Goal: Ask a question

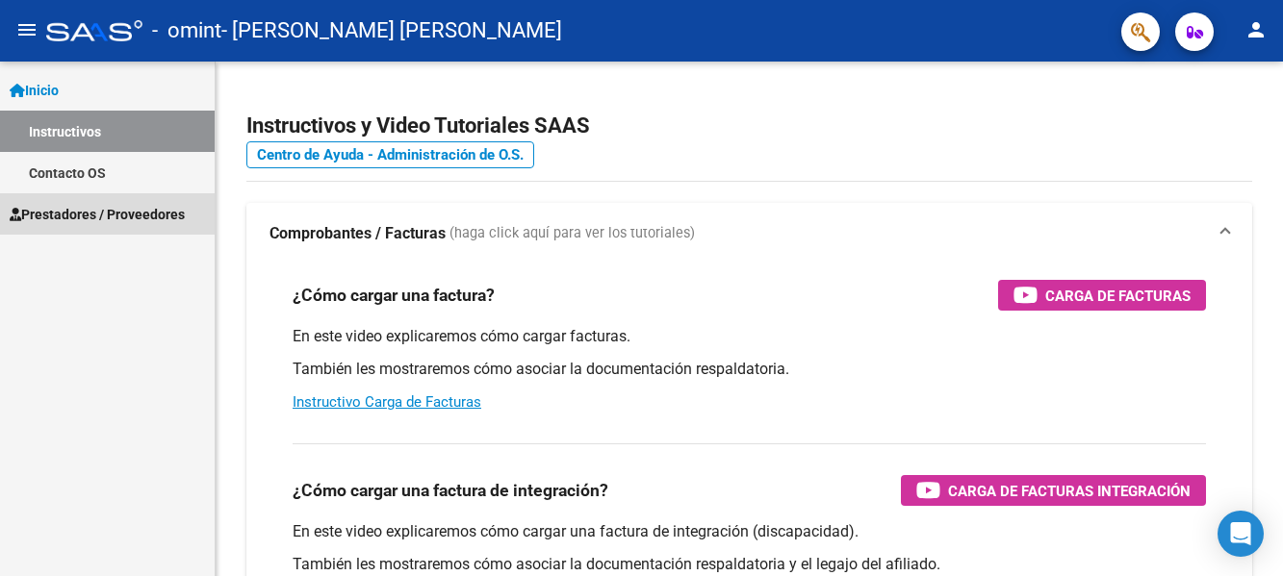
click at [75, 215] on span "Prestadores / Proveedores" at bounding box center [97, 214] width 175 height 21
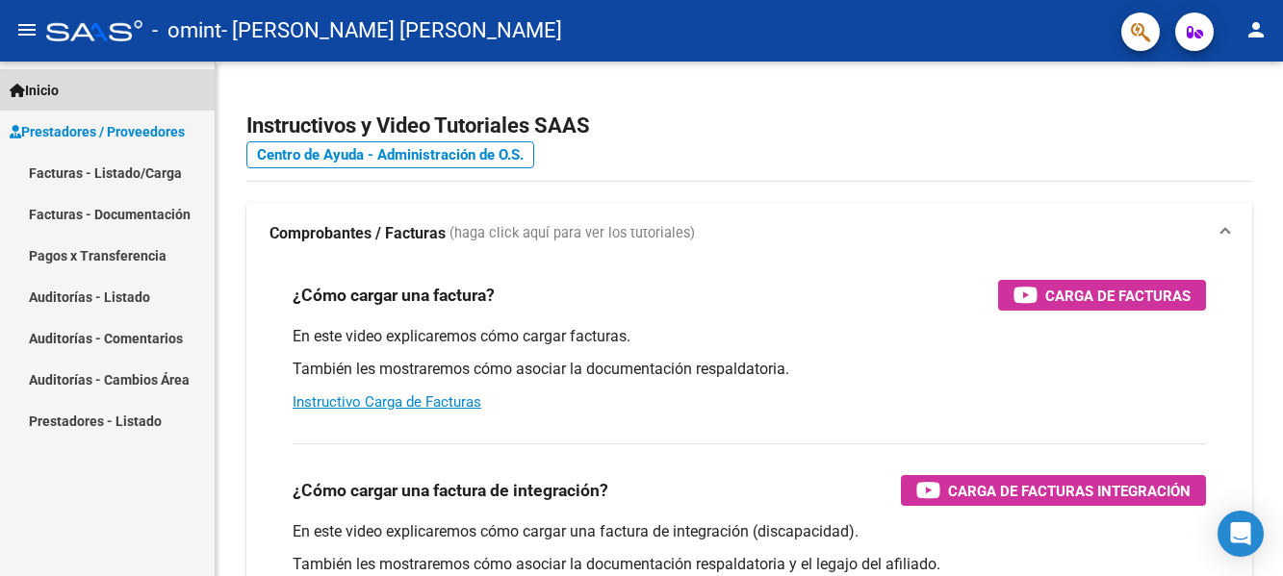
click at [181, 110] on link "Inicio" at bounding box center [107, 89] width 215 height 41
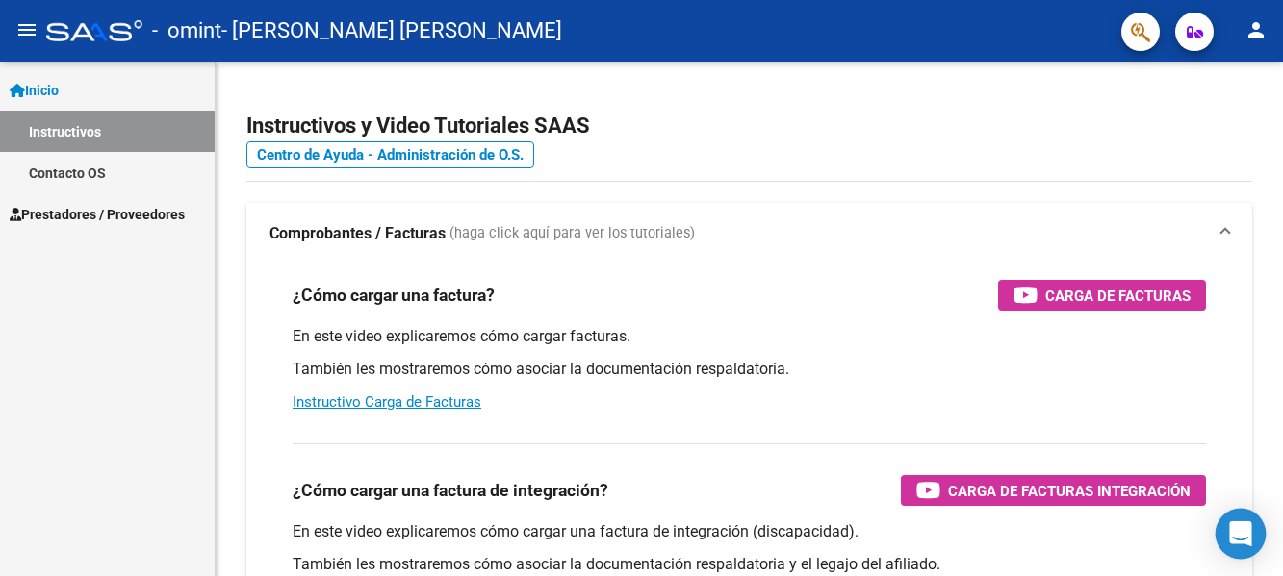
click at [1239, 528] on icon "Open Intercom Messenger" at bounding box center [1240, 534] width 22 height 25
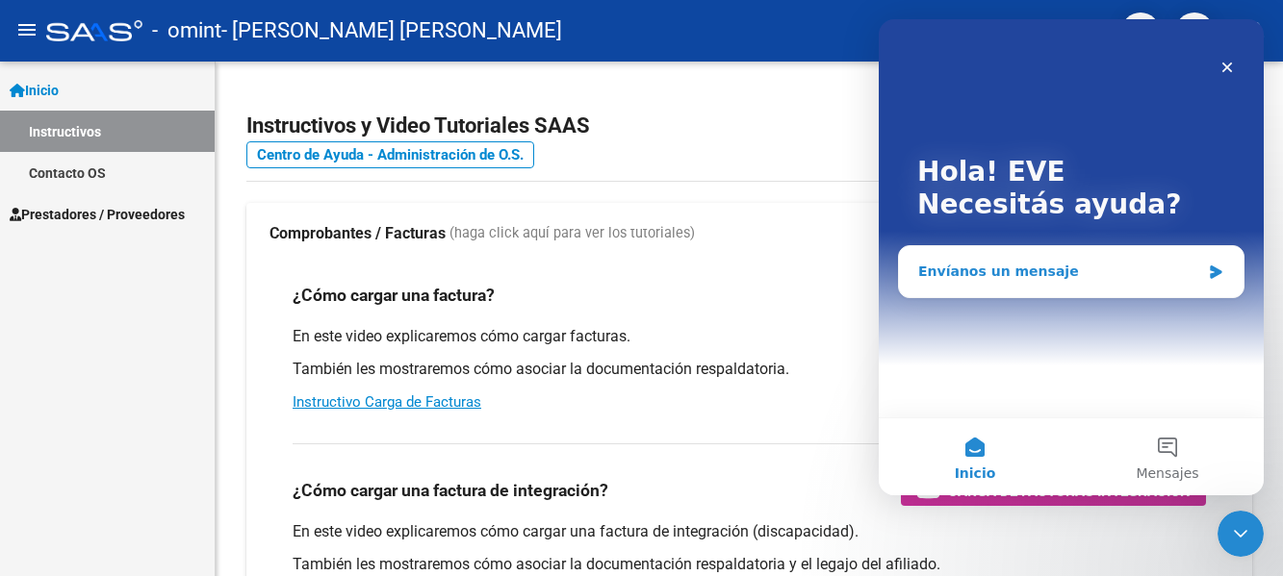
click at [1050, 273] on div "Envíanos un mensaje" at bounding box center [1059, 272] width 282 height 20
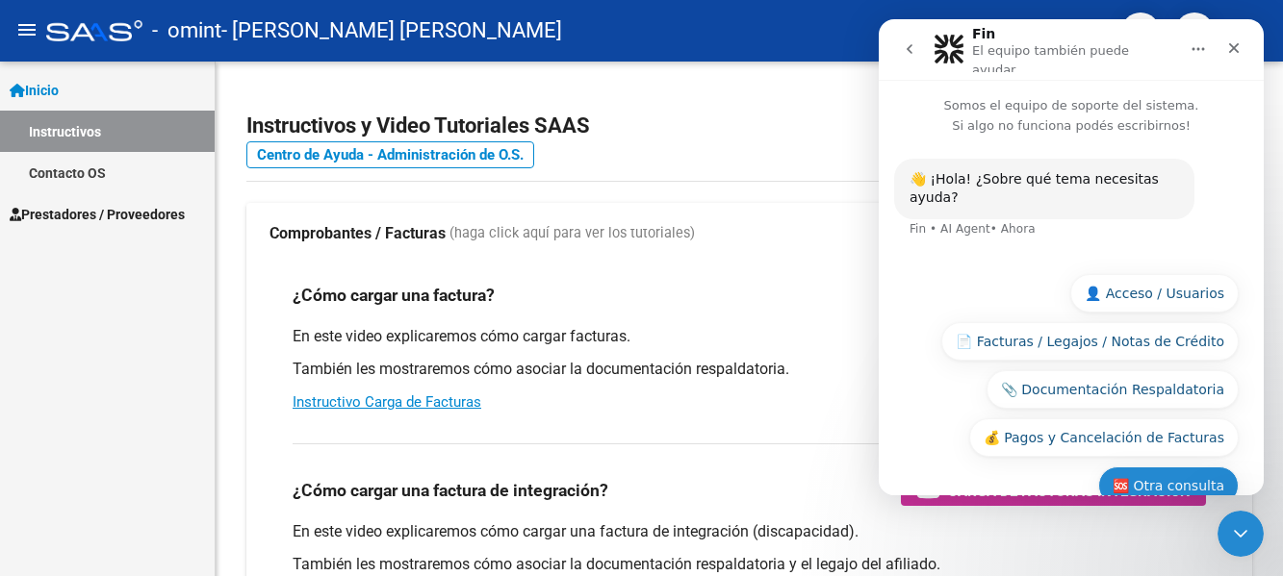
click at [1168, 467] on button "🆘 Otra consulta" at bounding box center [1168, 486] width 141 height 38
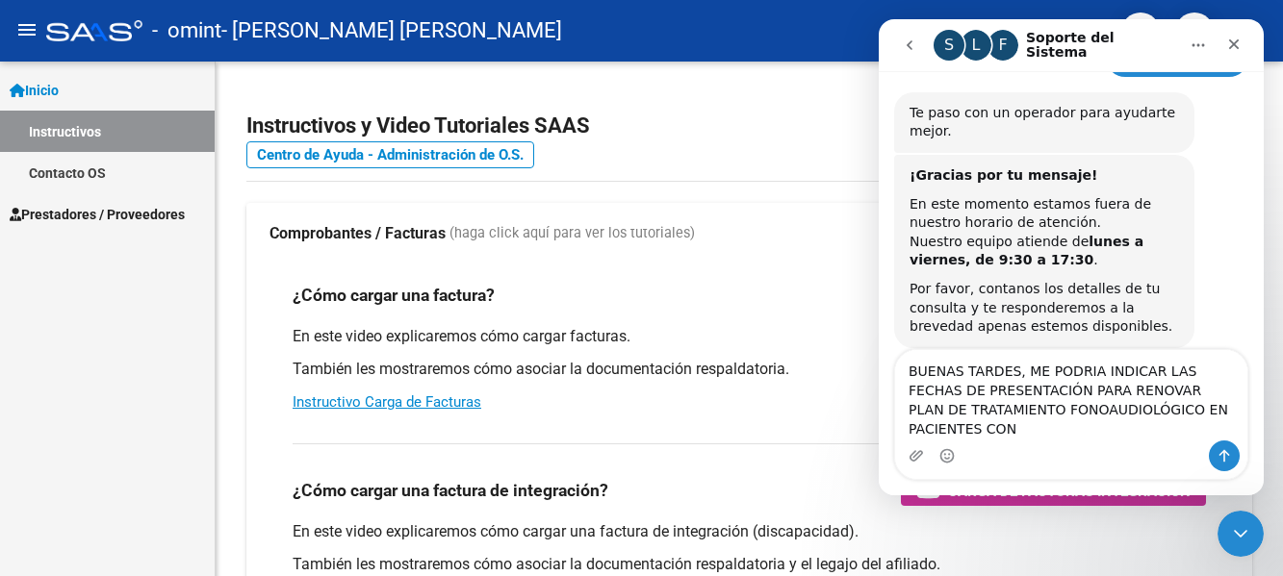
scroll to position [211, 0]
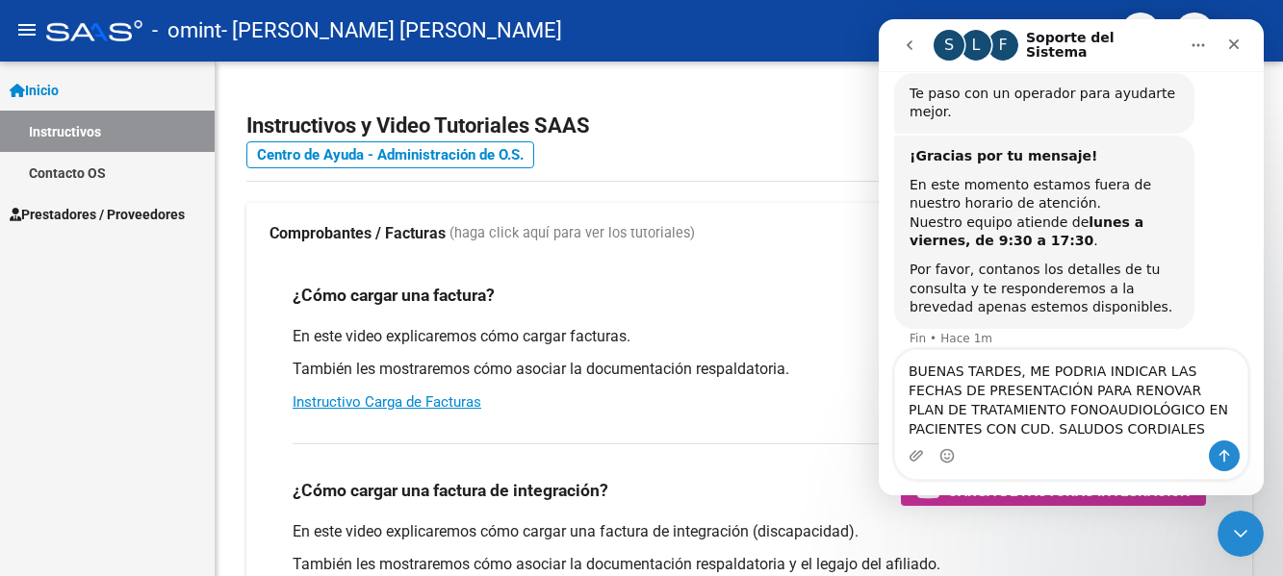
type textarea "BUENAS TARDES, ME PODRIA INDICAR LAS FECHAS DE PRESENTACIÓN PARA RENOVAR PLAN D…"
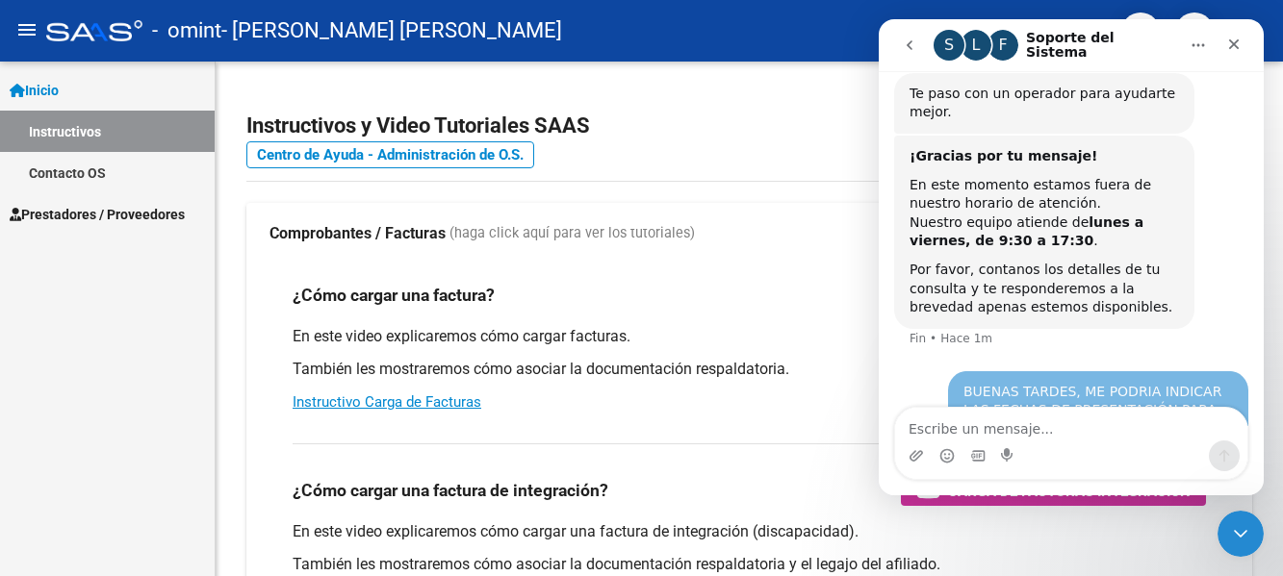
scroll to position [286, 0]
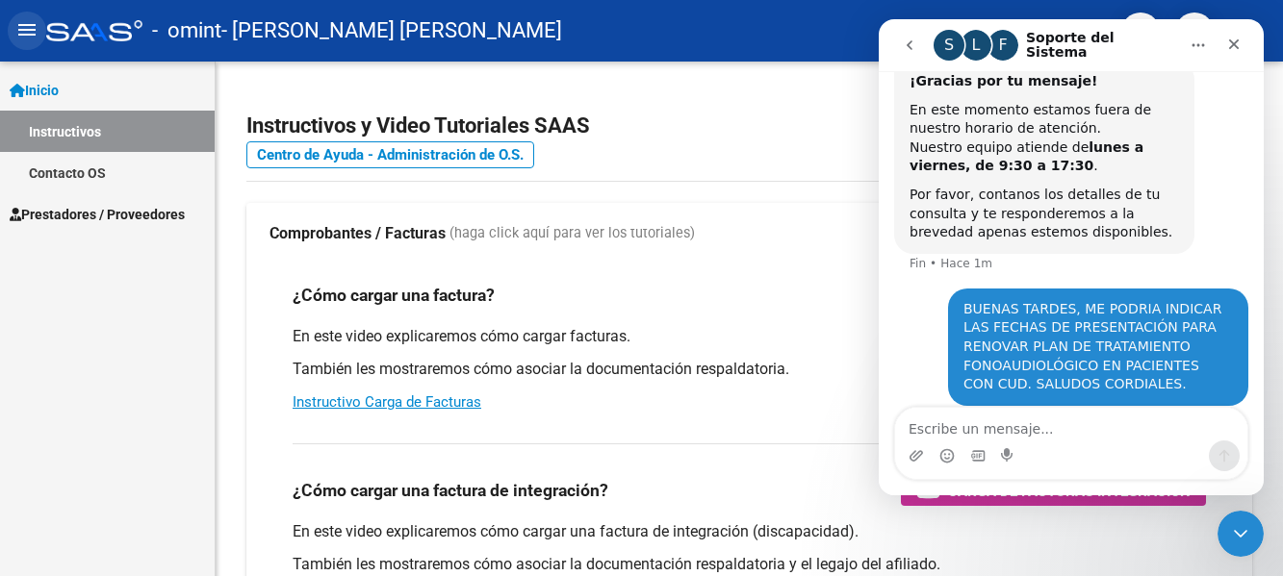
click at [34, 25] on mat-icon "menu" at bounding box center [26, 29] width 23 height 23
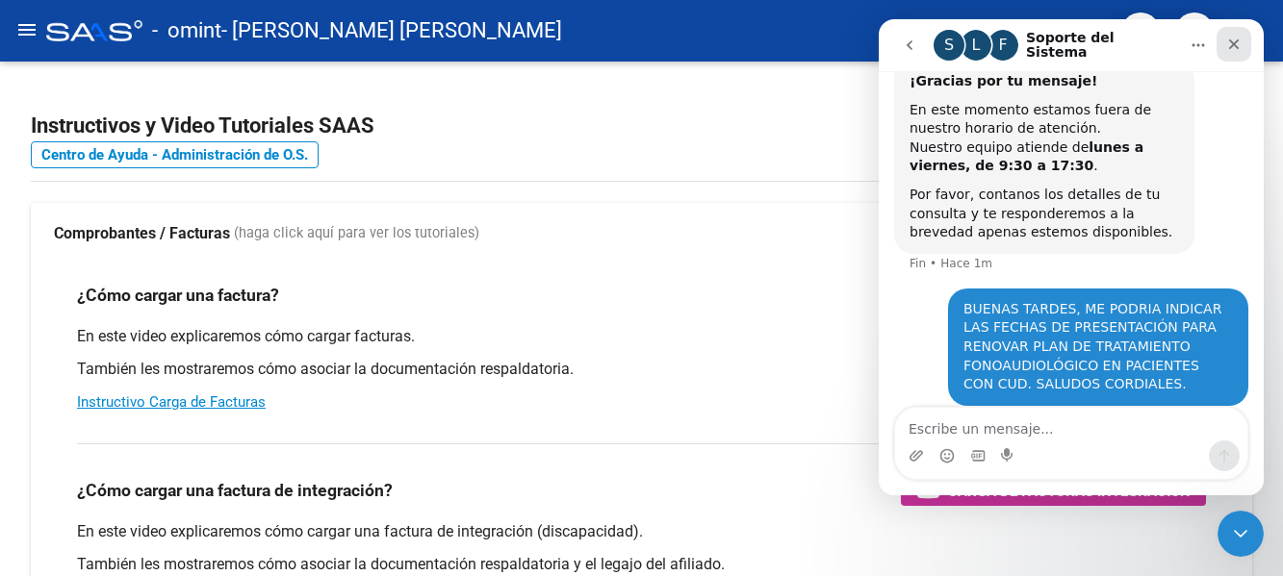
click at [1235, 47] on icon "Cerrar" at bounding box center [1233, 44] width 15 height 15
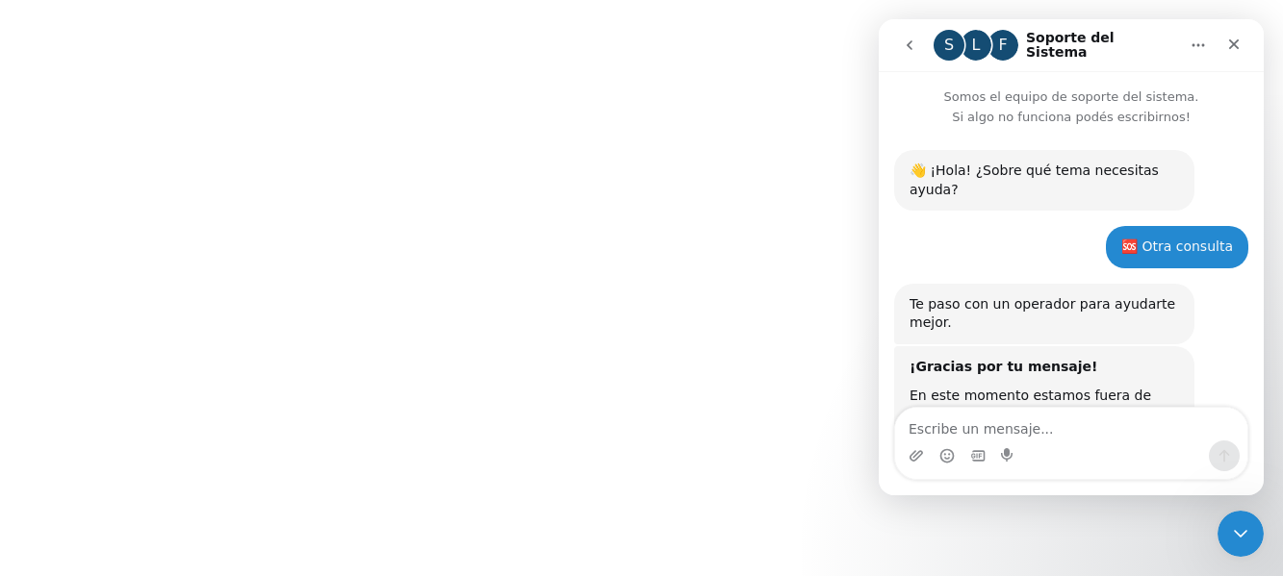
scroll to position [286, 0]
